Goal: Information Seeking & Learning: Learn about a topic

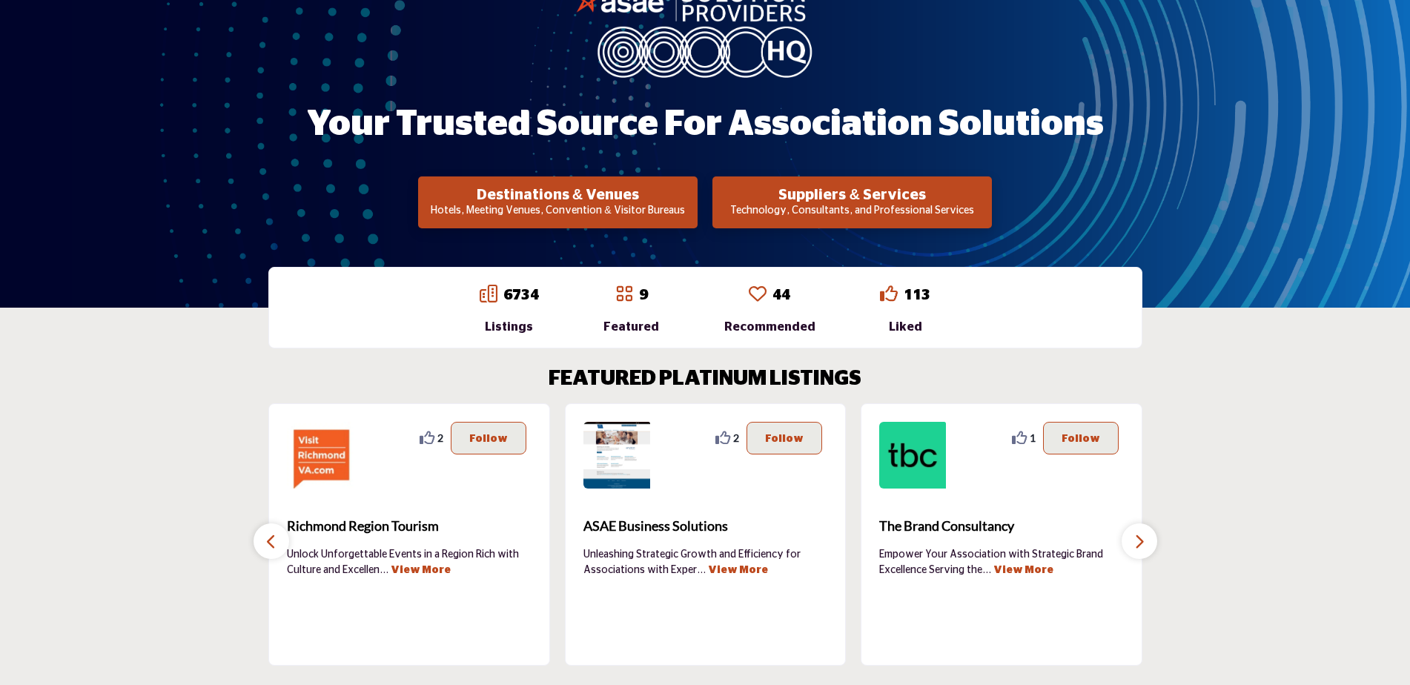
scroll to position [188, 0]
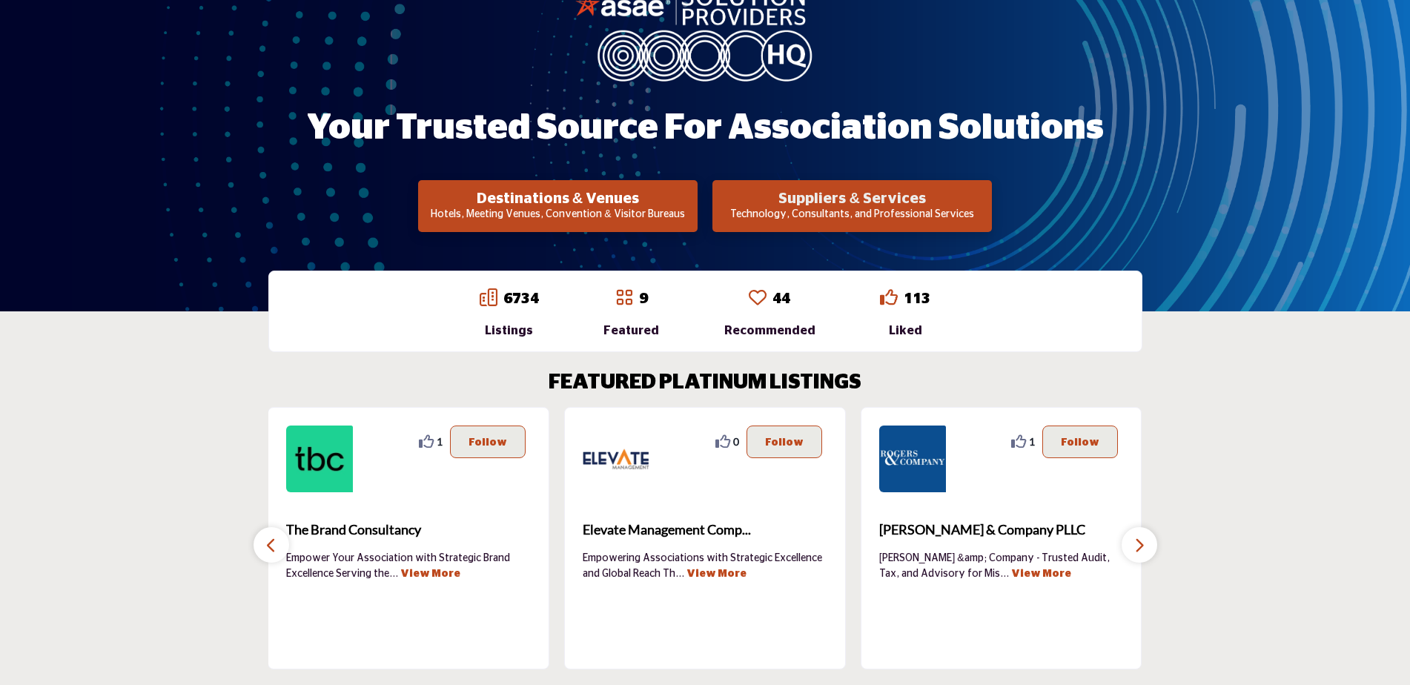
click at [693, 204] on h2 "Suppliers & Services" at bounding box center [558, 199] width 271 height 18
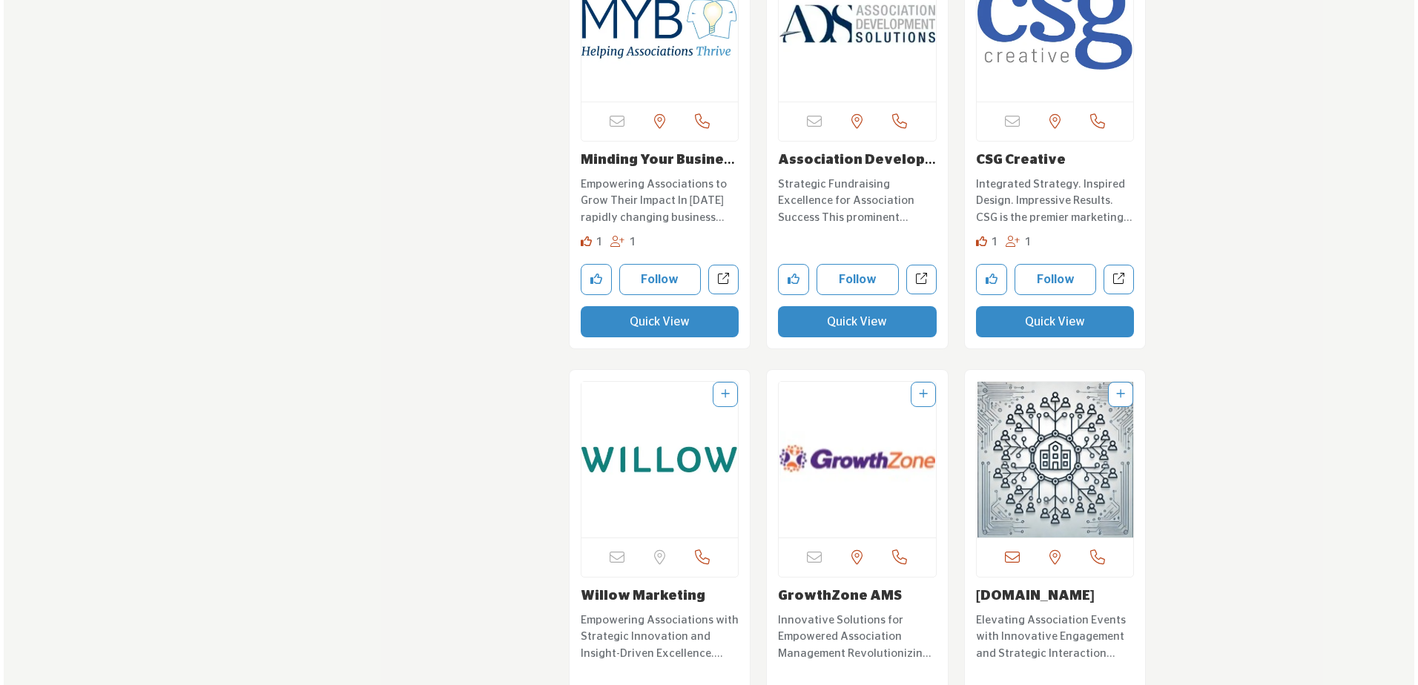
scroll to position [2447, 0]
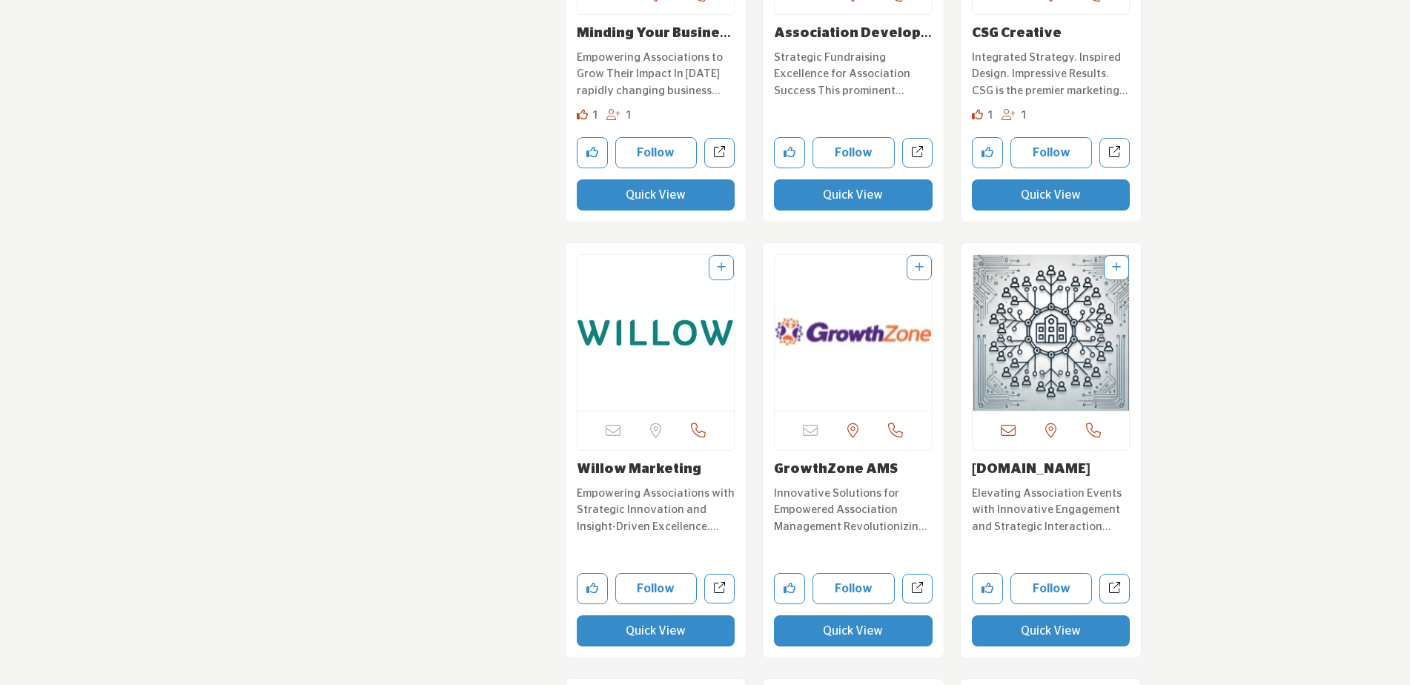
click at [856, 638] on button "Quick View" at bounding box center [853, 630] width 159 height 31
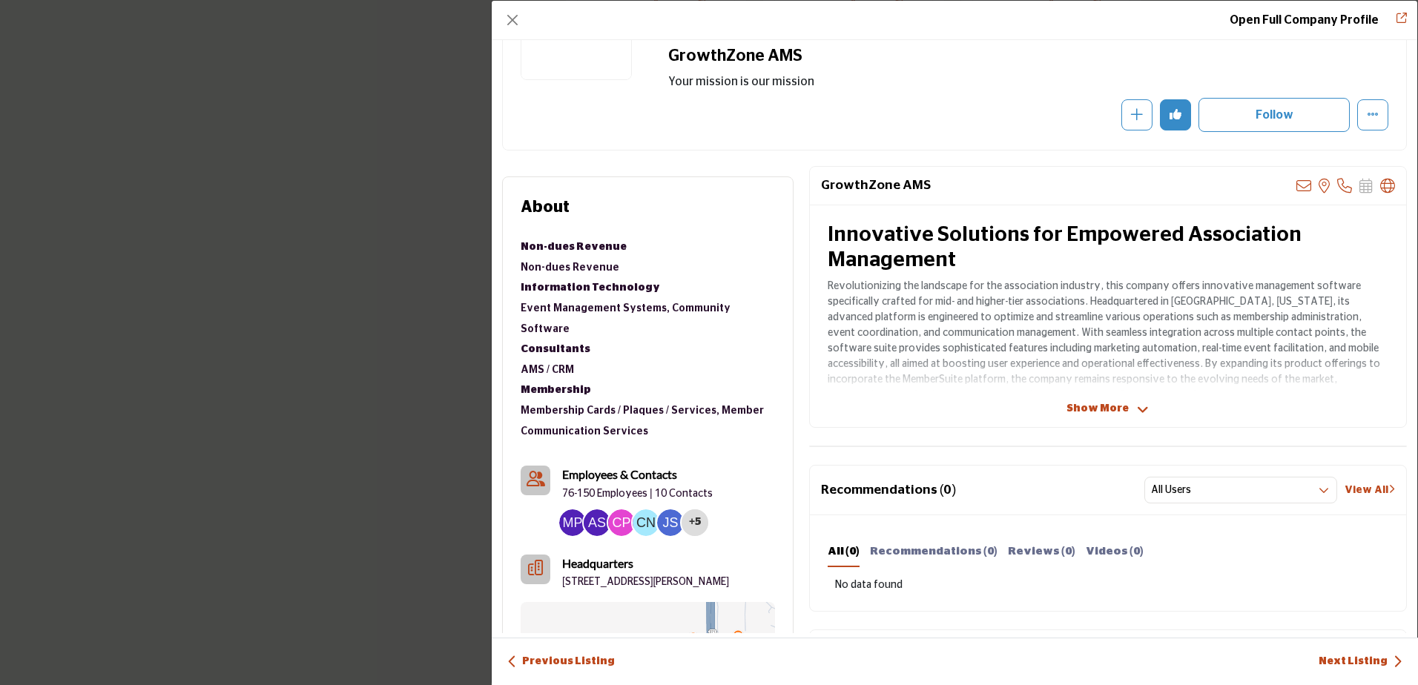
scroll to position [125, 0]
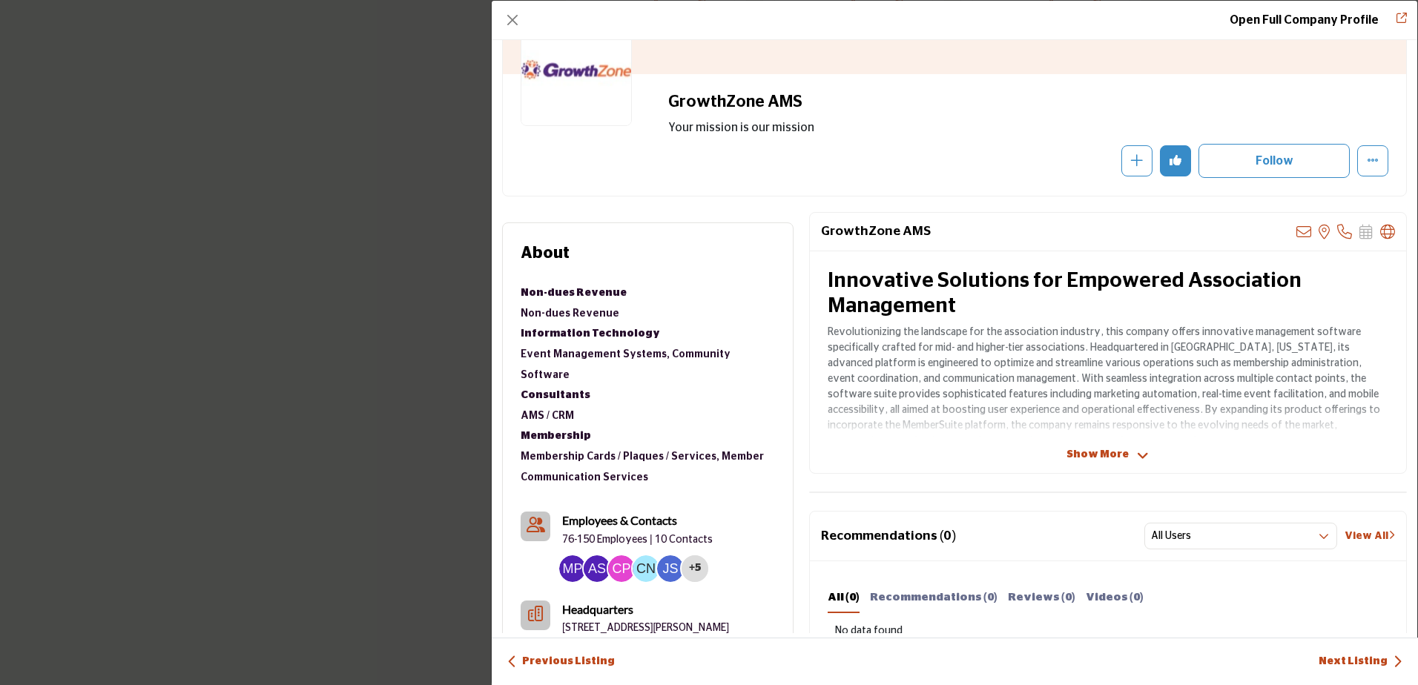
click at [1097, 459] on span "Show More" at bounding box center [1097, 455] width 62 height 16
